Goal: Download file/media

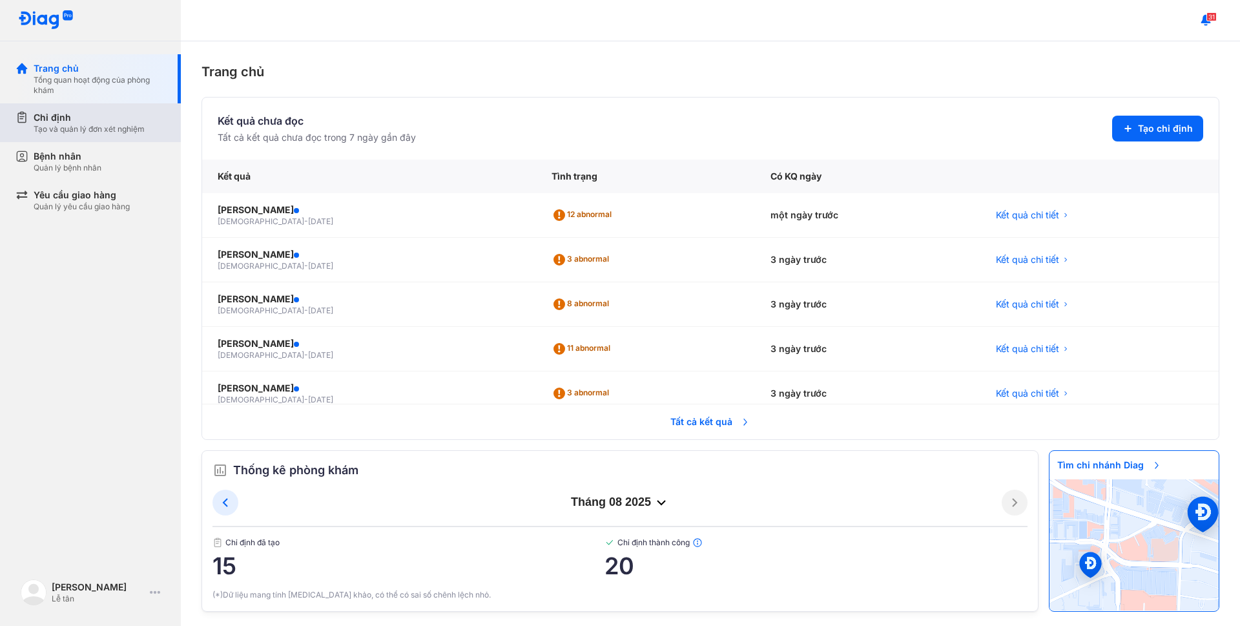
click at [39, 114] on div "Chỉ định" at bounding box center [89, 117] width 111 height 13
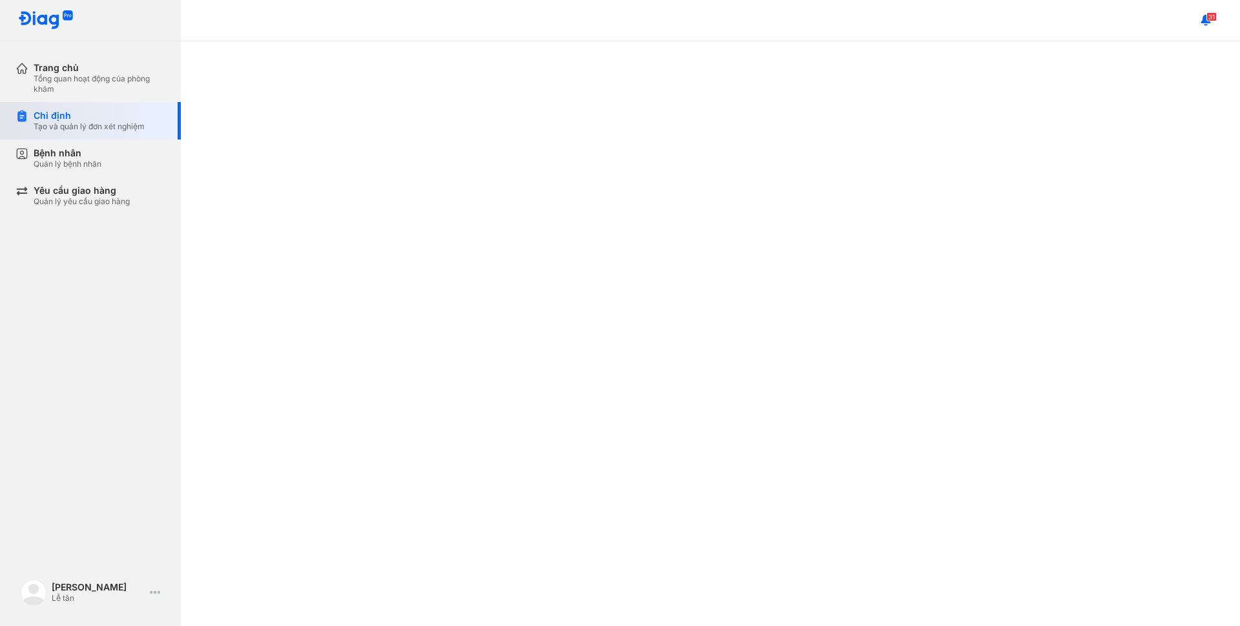
click at [39, 114] on div "Chỉ định" at bounding box center [89, 116] width 111 height 12
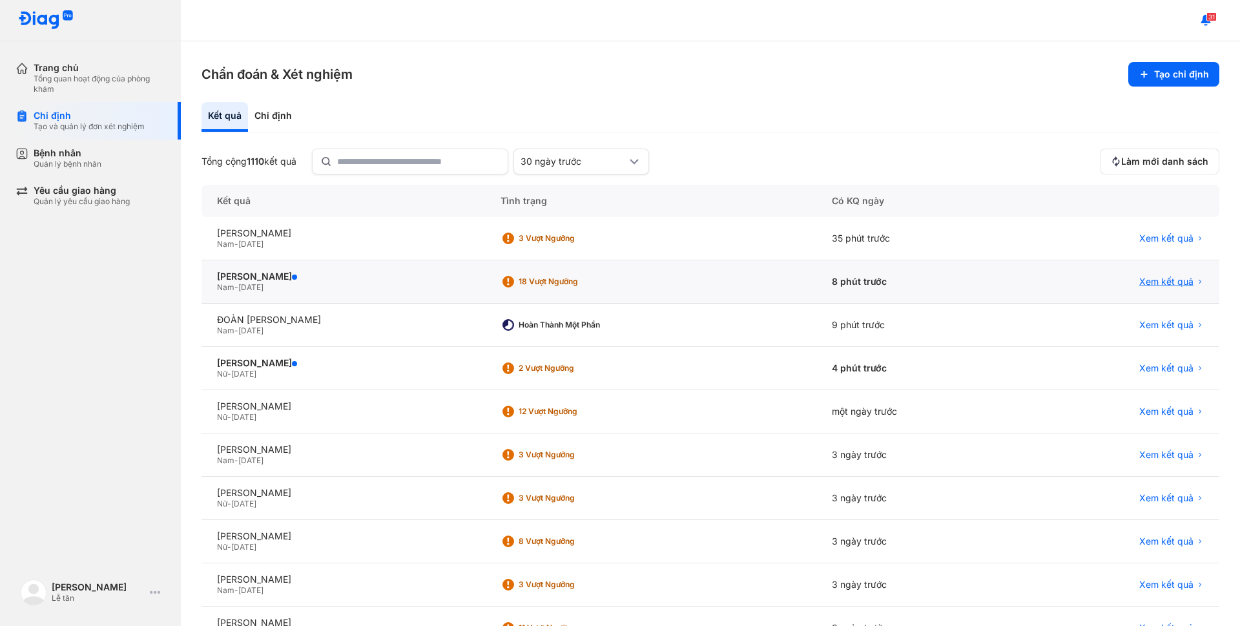
click at [1157, 283] on span "Xem kết quả" at bounding box center [1166, 282] width 54 height 12
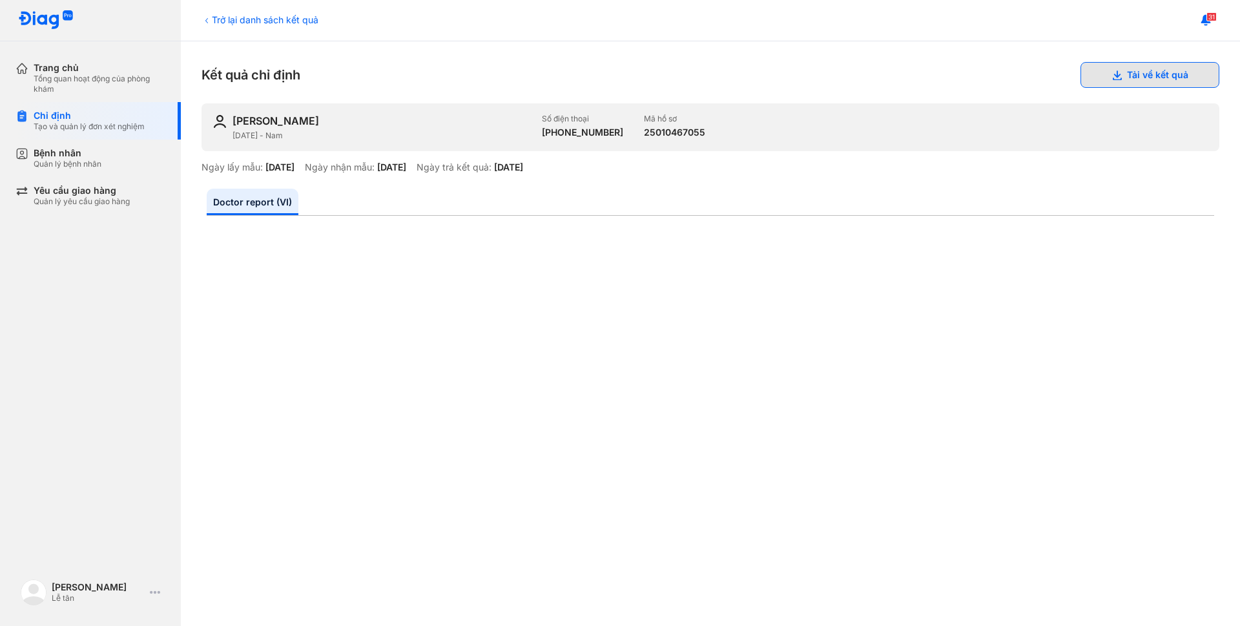
click at [1137, 68] on button "Tải về kết quả" at bounding box center [1149, 75] width 139 height 26
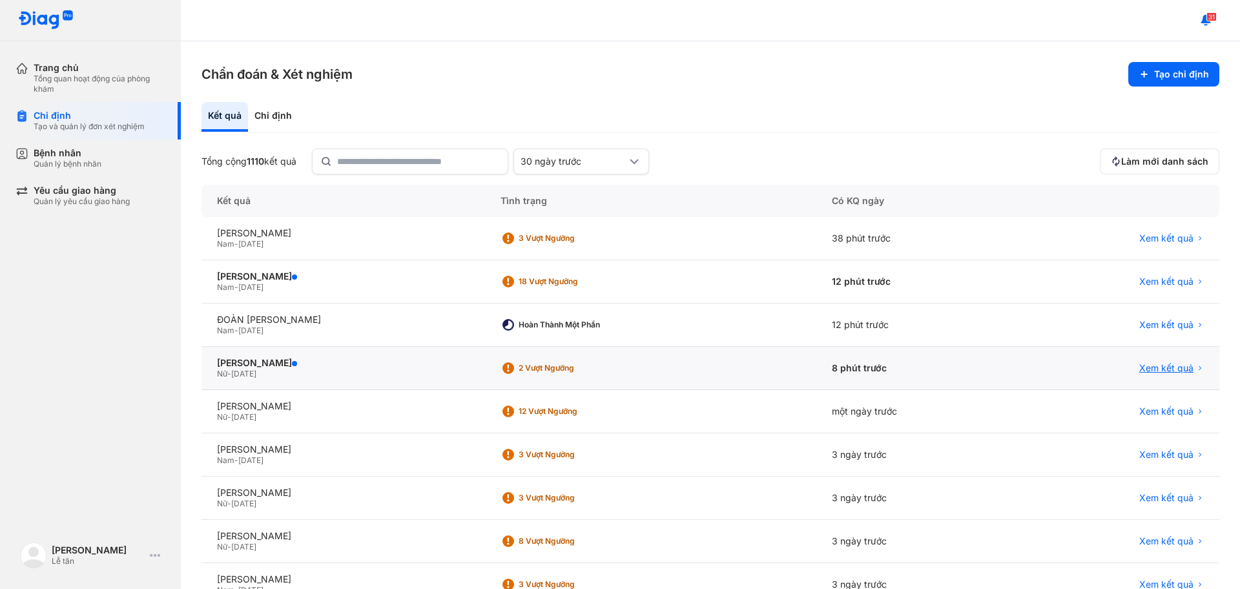
click at [1140, 370] on span "Xem kết quả" at bounding box center [1166, 368] width 54 height 12
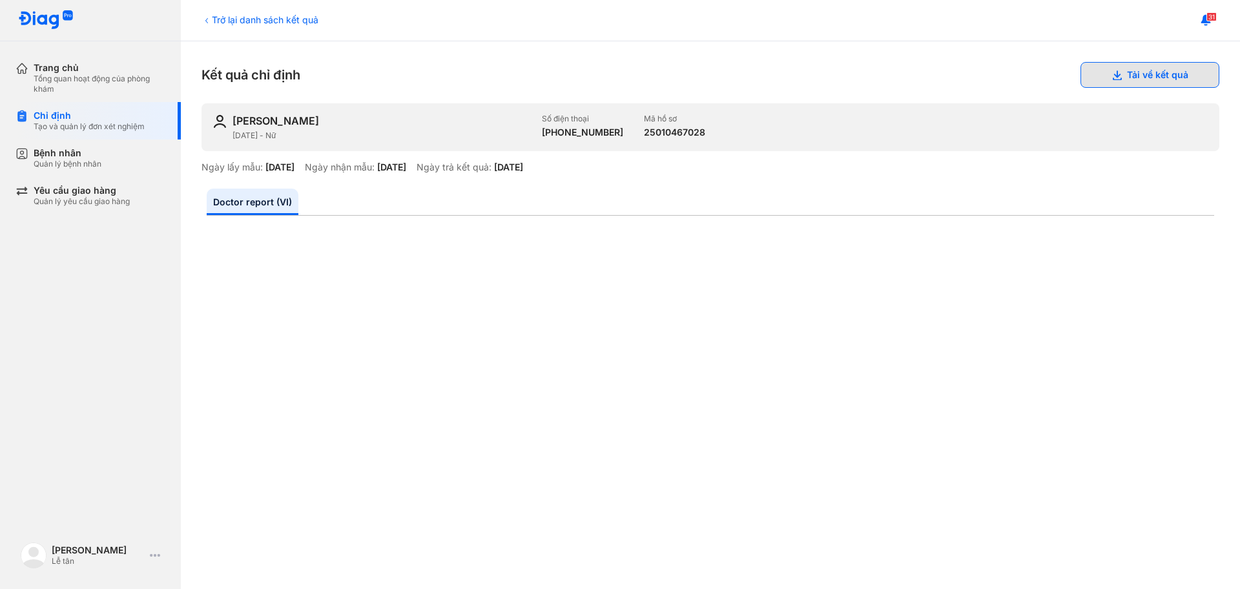
click at [1097, 77] on button "Tải về kết quả" at bounding box center [1149, 75] width 139 height 26
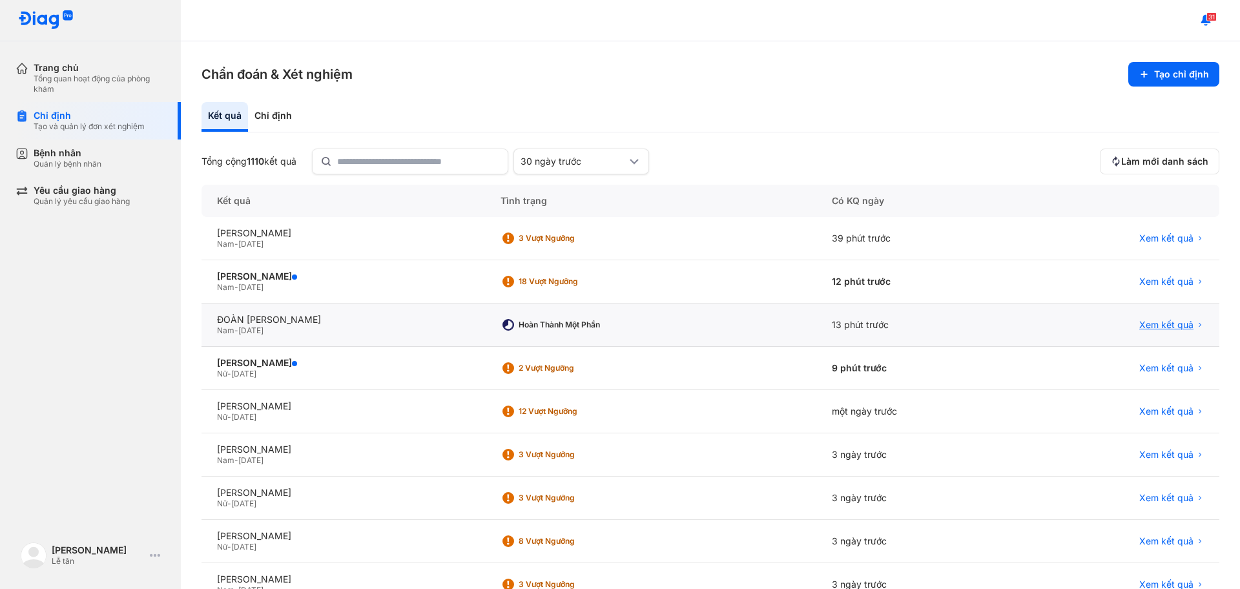
click at [1156, 331] on span "Xem kết quả" at bounding box center [1166, 325] width 54 height 12
